Goal: Submit feedback/report problem: Submit feedback/report problem

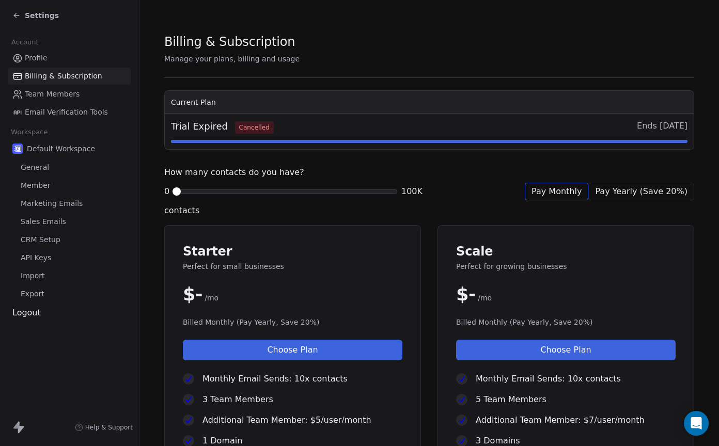
click at [668, 196] on span "Pay Yearly (Save 20%)" at bounding box center [641, 191] width 92 height 12
click at [568, 201] on div "Billing & Subscription Manage your plans, billing and usage Current Plan Trial …" at bounding box center [429, 409] width 530 height 752
click at [549, 196] on span "Pay Monthly" at bounding box center [556, 191] width 50 height 12
click at [35, 316] on div "Logout" at bounding box center [69, 313] width 122 height 12
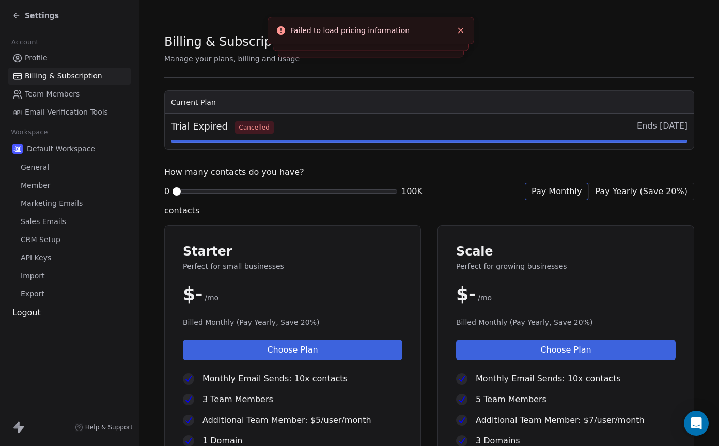
click at [105, 428] on span "Help & Support" at bounding box center [108, 427] width 47 height 8
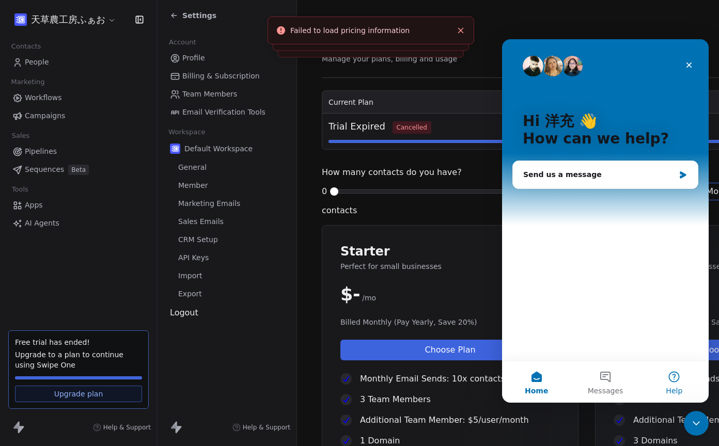
click at [677, 381] on button "Help" at bounding box center [674, 381] width 69 height 41
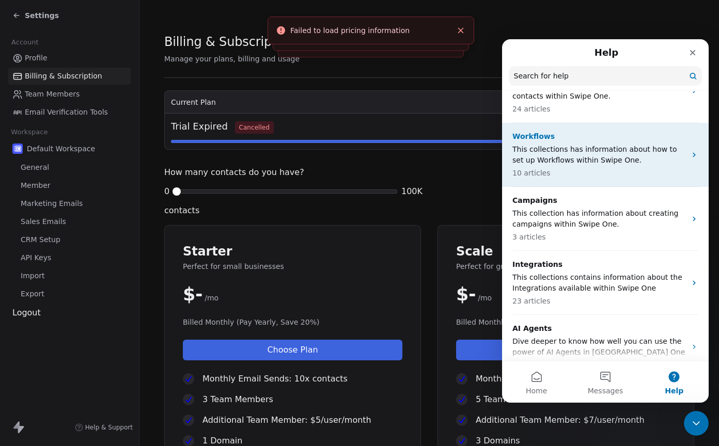
scroll to position [217, 0]
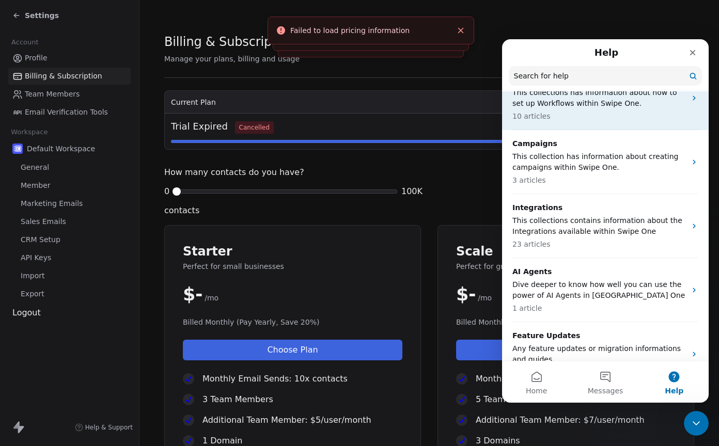
scroll to position [272, 0]
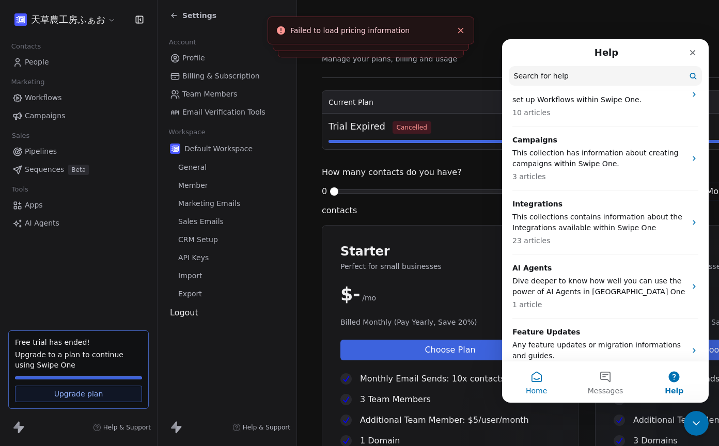
click at [540, 384] on button "Home" at bounding box center [536, 381] width 69 height 41
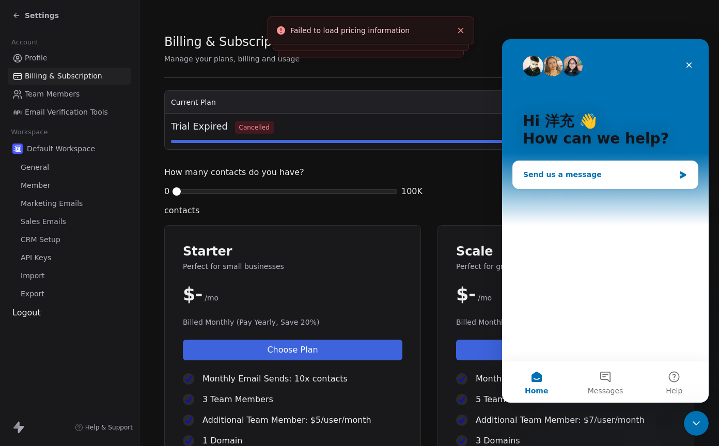
click at [675, 176] on div "Send us a message" at bounding box center [605, 174] width 185 height 27
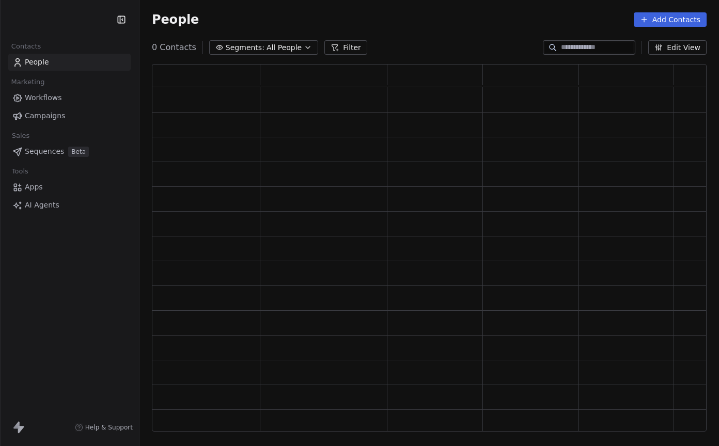
scroll to position [368, 555]
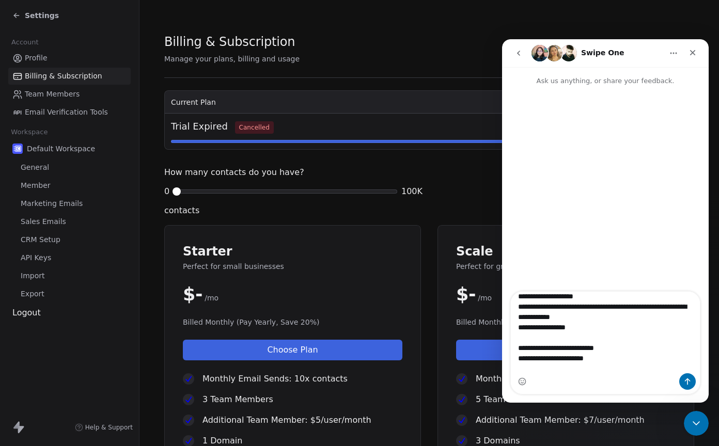
scroll to position [39, 0]
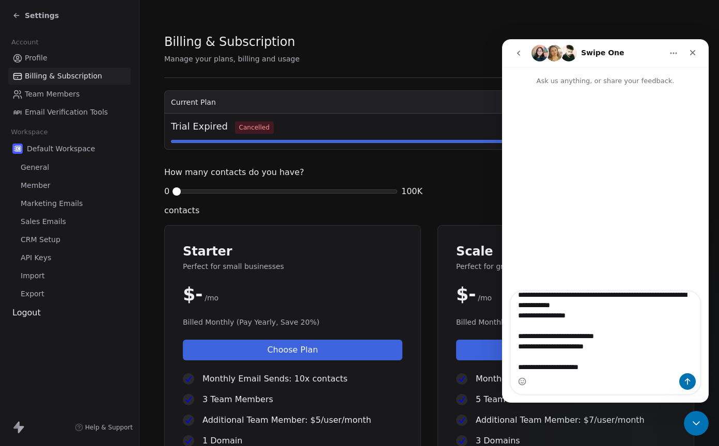
type textarea "**********"
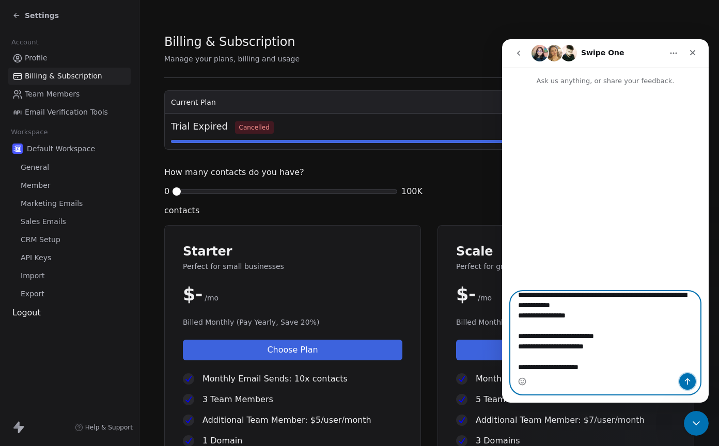
click at [689, 381] on icon "Send a message…" at bounding box center [688, 381] width 6 height 7
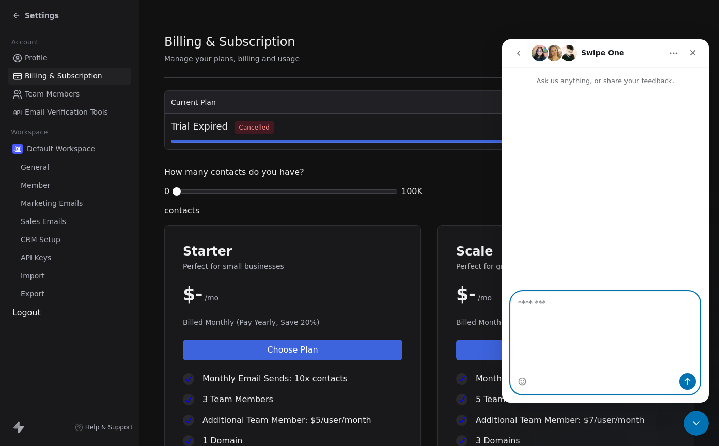
scroll to position [0, 0]
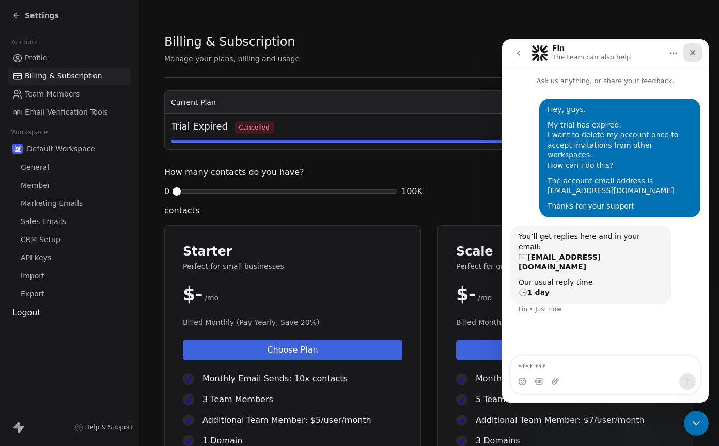
click at [688, 55] on icon "Close" at bounding box center [692, 53] width 8 height 8
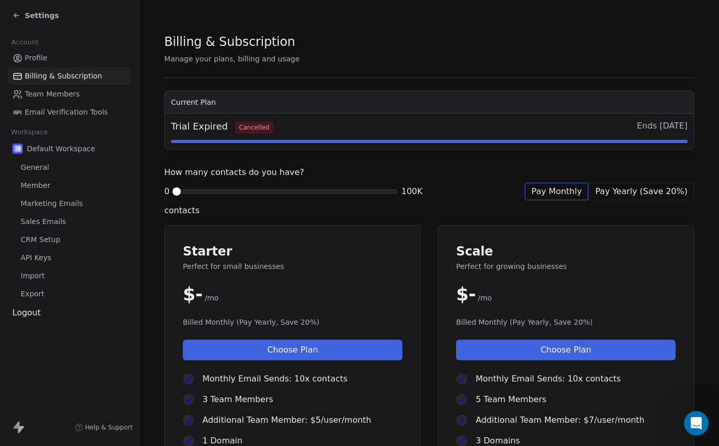
click at [254, 128] on span "Cancelled" at bounding box center [254, 127] width 39 height 12
click at [9, 19] on div "Settings" at bounding box center [69, 15] width 139 height 31
click at [13, 18] on icon at bounding box center [16, 15] width 8 height 8
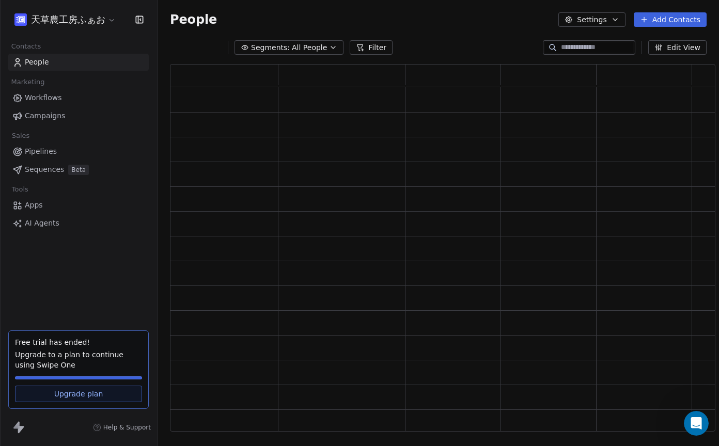
scroll to position [368, 545]
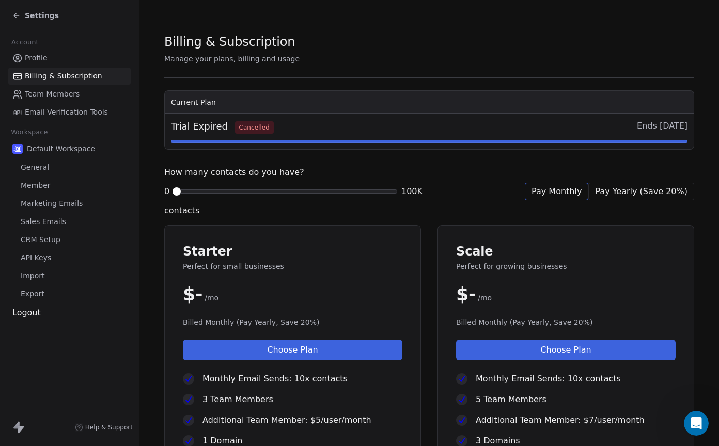
click at [12, 17] on icon at bounding box center [16, 15] width 8 height 8
click at [21, 14] on div "Settings" at bounding box center [35, 15] width 46 height 10
click at [33, 314] on div "Logout" at bounding box center [69, 313] width 122 height 12
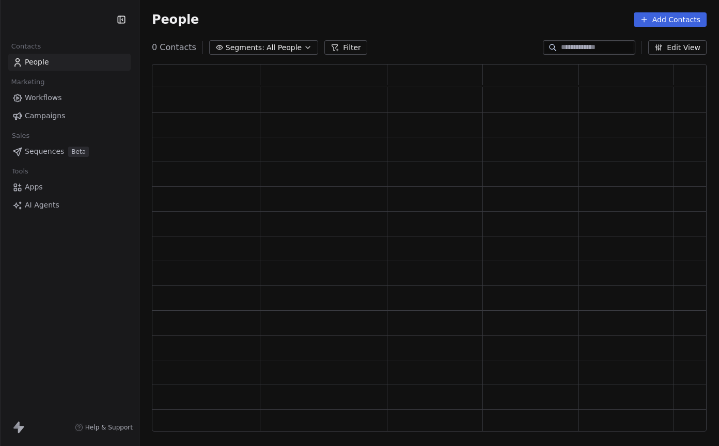
scroll to position [368, 555]
